Goal: Information Seeking & Learning: Learn about a topic

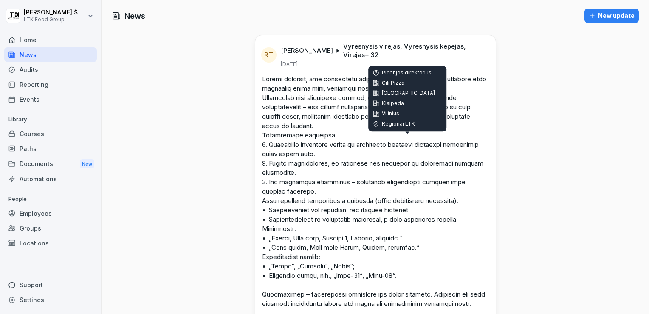
scroll to position [638, 0]
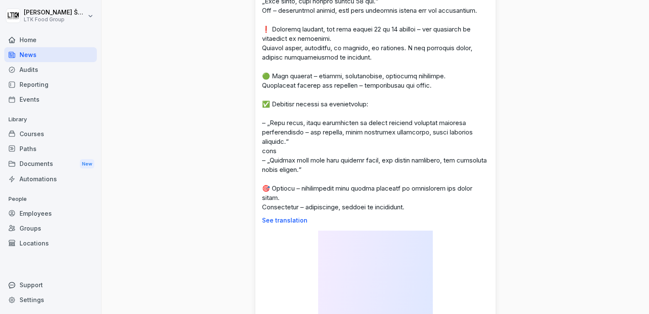
click at [41, 138] on div "Courses" at bounding box center [50, 133] width 93 height 15
click at [37, 130] on div "Courses" at bounding box center [50, 133] width 93 height 15
click at [43, 82] on div "Reporting" at bounding box center [50, 84] width 93 height 15
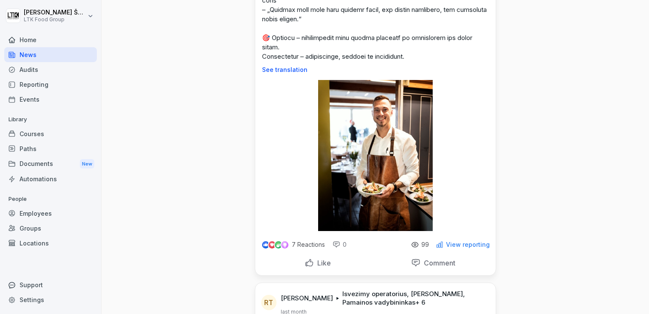
click at [39, 57] on div "News" at bounding box center [50, 54] width 93 height 15
click at [36, 84] on div "Reporting" at bounding box center [50, 84] width 93 height 15
click at [39, 86] on div "Reporting" at bounding box center [50, 84] width 93 height 15
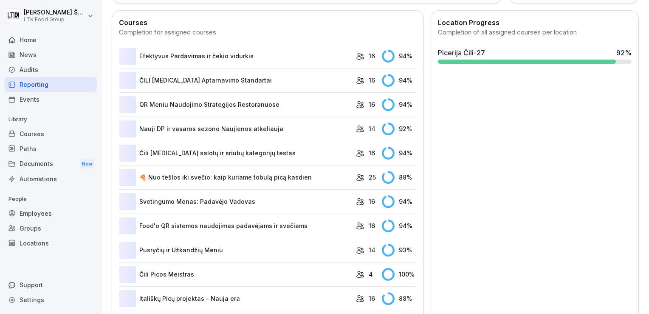
scroll to position [307, 0]
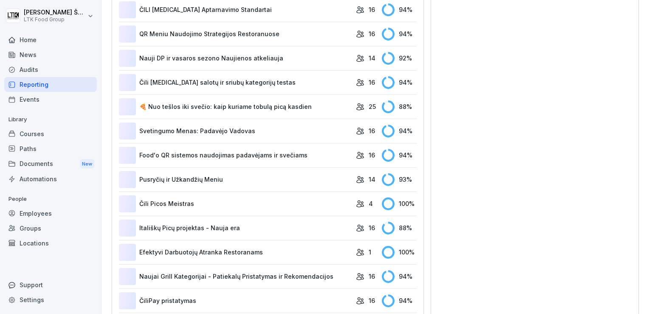
click at [232, 224] on link "Itališkų Picų projektas - Nauja era" at bounding box center [235, 227] width 233 height 17
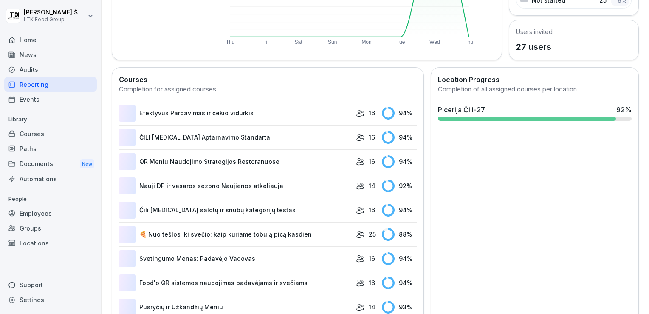
scroll to position [94, 0]
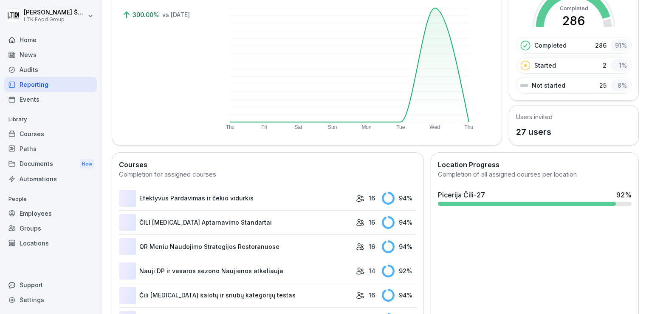
click at [537, 130] on p "27 users" at bounding box center [534, 131] width 37 height 13
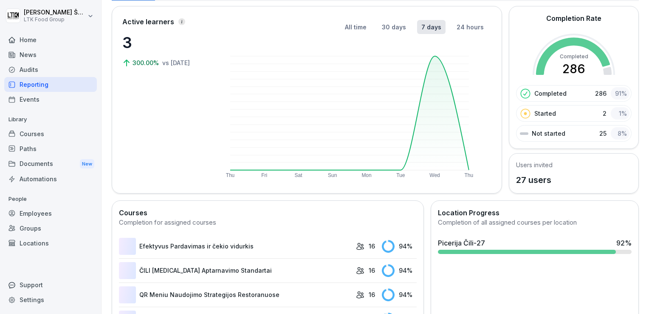
scroll to position [0, 0]
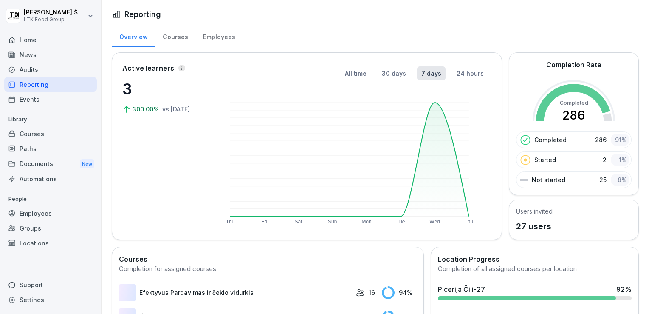
click at [19, 84] on div "Reporting" at bounding box center [50, 84] width 93 height 15
click at [204, 34] on div "Employees" at bounding box center [219, 36] width 47 height 22
click at [215, 37] on div "Employees" at bounding box center [219, 36] width 47 height 22
click at [215, 38] on div "Employees" at bounding box center [219, 36] width 47 height 22
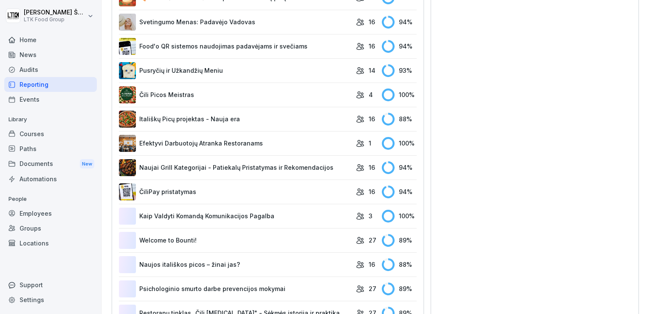
scroll to position [444, 0]
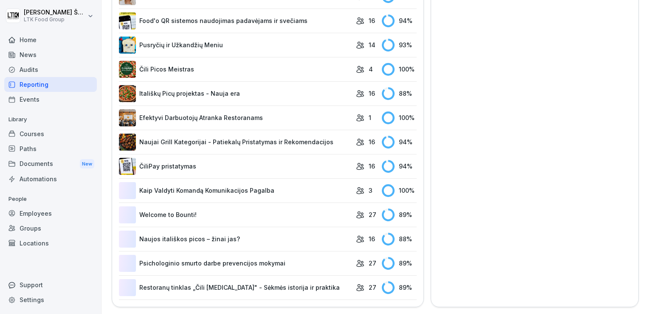
click at [266, 281] on link "Restoranų tinklas „Čili [MEDICAL_DATA]" - Sėkmės istorija ir praktika" at bounding box center [235, 287] width 233 height 17
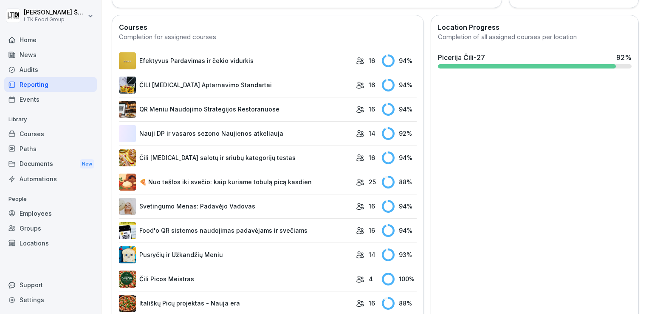
scroll to position [0, 0]
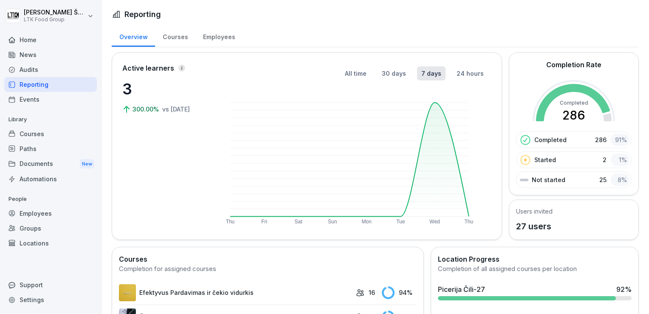
click at [177, 40] on div "Courses" at bounding box center [175, 36] width 40 height 22
click at [177, 36] on div "Courses" at bounding box center [175, 36] width 40 height 22
click at [215, 37] on div "Employees" at bounding box center [219, 36] width 47 height 22
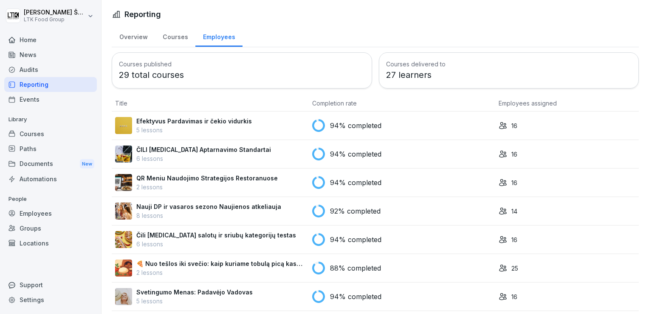
click at [213, 35] on div "Employees" at bounding box center [219, 36] width 47 height 22
